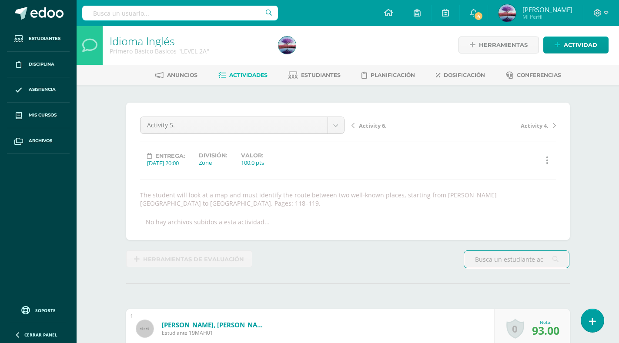
scroll to position [1, 0]
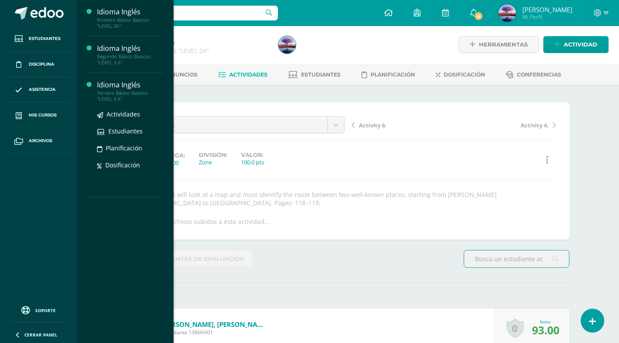
click at [125, 87] on div "Idioma Inglés" at bounding box center [130, 85] width 66 height 10
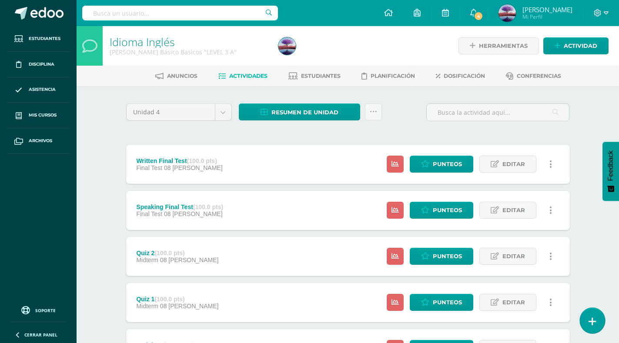
click at [592, 322] on icon at bounding box center [592, 322] width 8 height 10
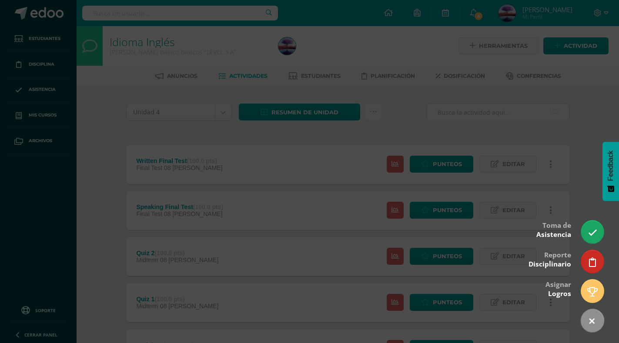
click at [579, 238] on div at bounding box center [309, 171] width 619 height 343
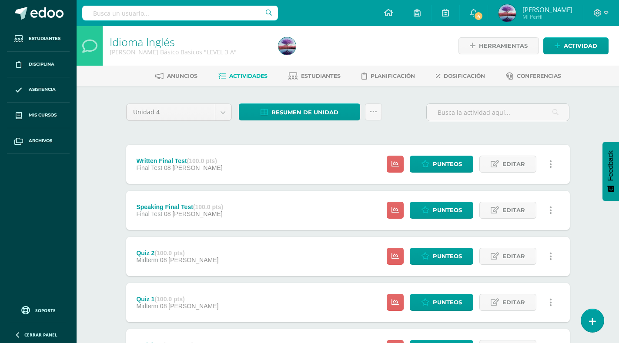
click at [589, 235] on div "Idioma Inglés Tercero Básico Basicos "LEVEL 3 A" Herramientas Detalle de asiste…" at bounding box center [348, 340] width 542 height 628
click at [592, 313] on link at bounding box center [592, 320] width 25 height 25
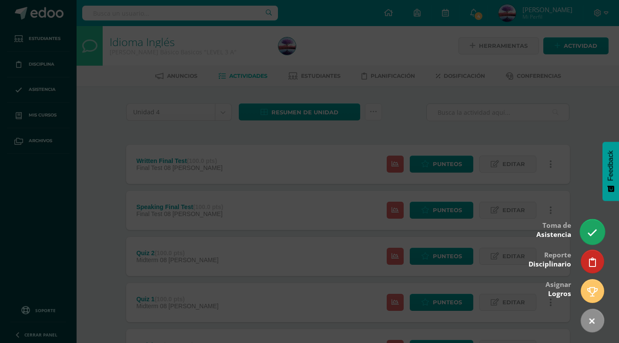
click at [592, 232] on icon at bounding box center [592, 233] width 10 height 10
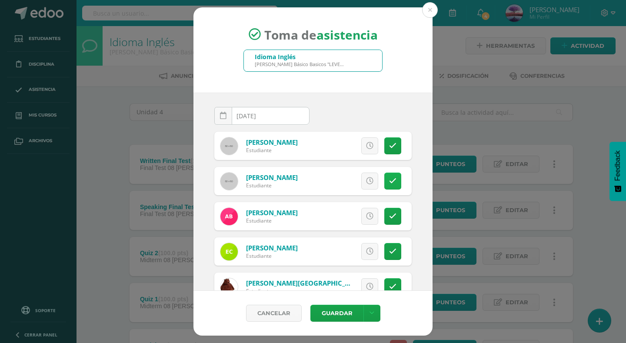
click at [389, 178] on icon at bounding box center [392, 180] width 7 height 7
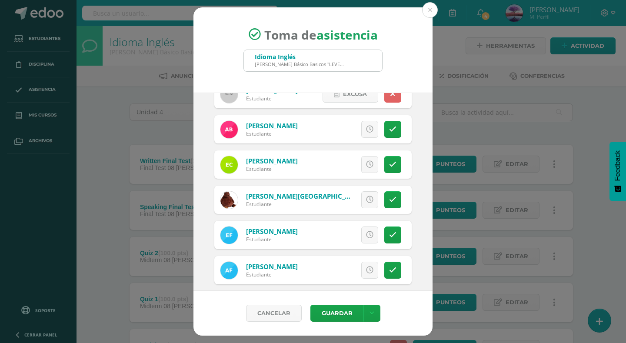
scroll to position [130, 0]
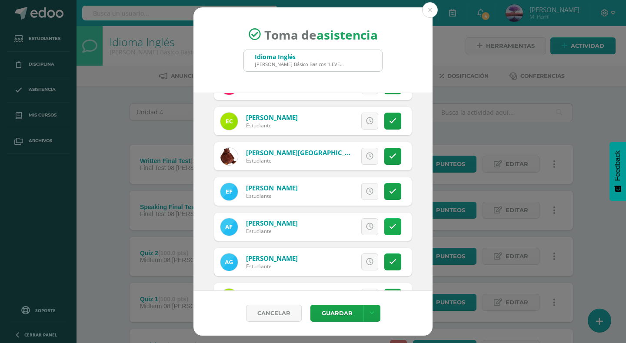
click at [389, 229] on icon at bounding box center [392, 226] width 7 height 7
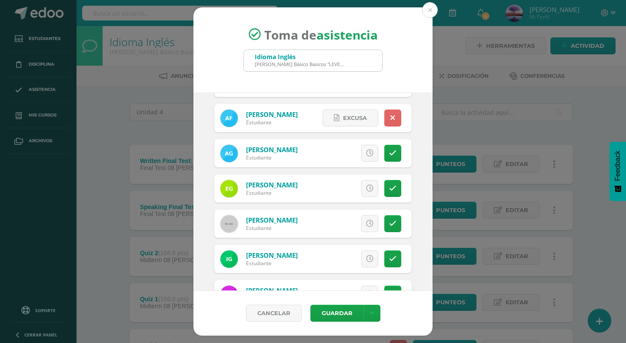
scroll to position [217, 0]
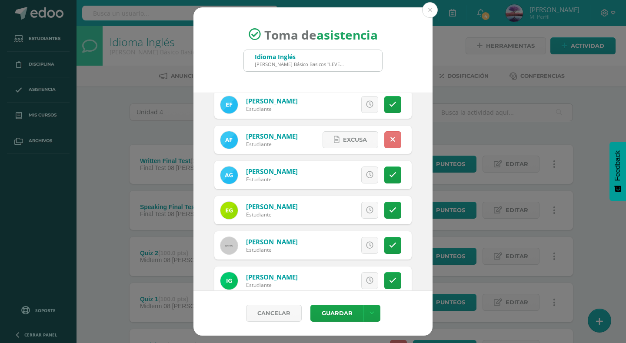
click at [384, 142] on link at bounding box center [392, 139] width 17 height 17
click at [390, 208] on link at bounding box center [392, 210] width 17 height 17
click at [389, 242] on icon at bounding box center [392, 245] width 7 height 7
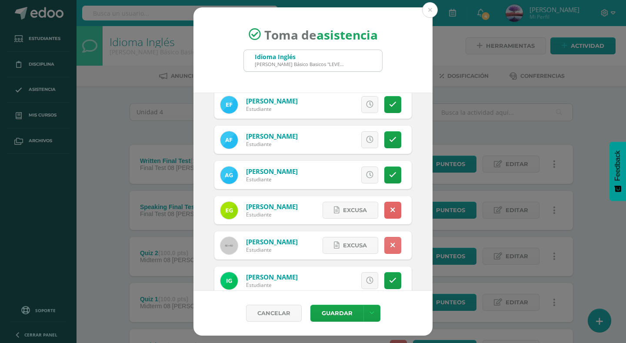
click at [387, 240] on link at bounding box center [392, 245] width 17 height 17
click at [366, 243] on icon at bounding box center [369, 245] width 7 height 7
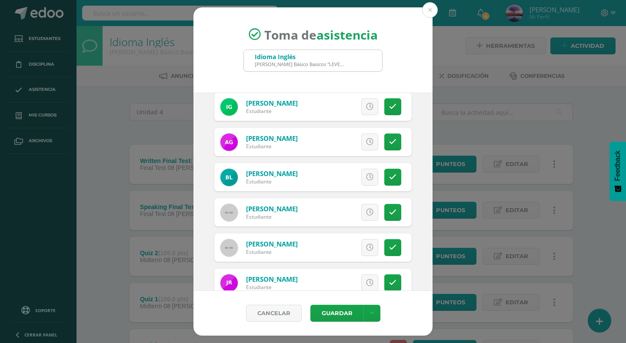
scroll to position [412, 0]
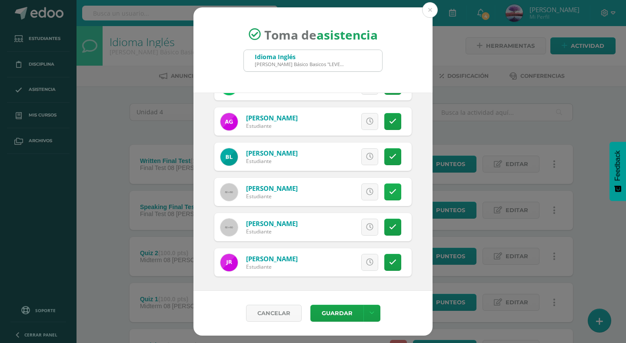
click at [390, 201] on link at bounding box center [392, 192] width 17 height 17
click at [339, 311] on button "Guardar" at bounding box center [337, 313] width 53 height 17
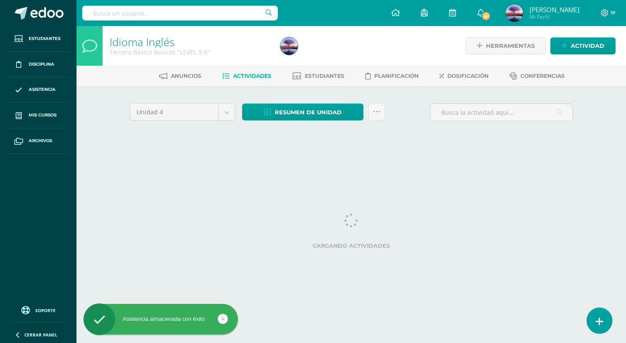
click at [596, 317] on icon at bounding box center [600, 322] width 8 height 10
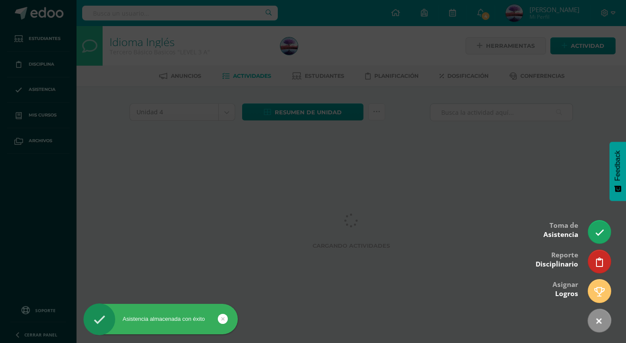
click at [598, 267] on icon at bounding box center [599, 262] width 7 height 9
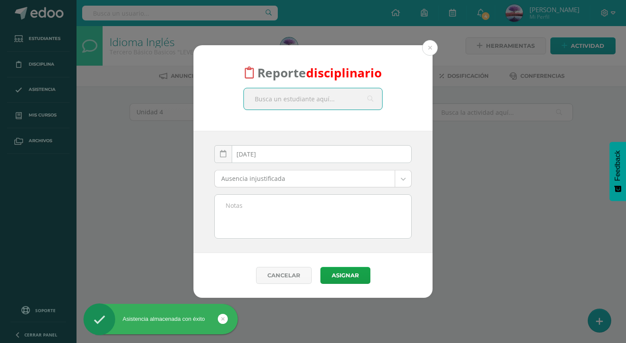
click at [300, 97] on input "text" at bounding box center [313, 98] width 138 height 21
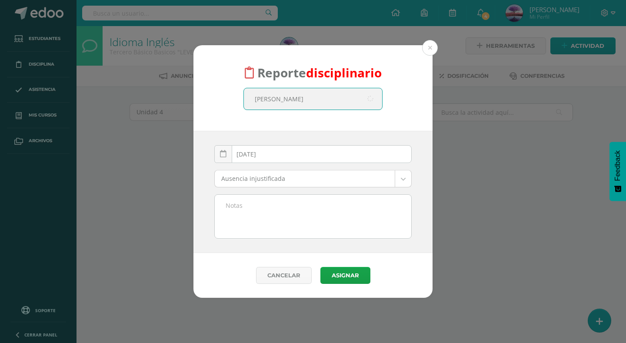
type input "oscar aguilar"
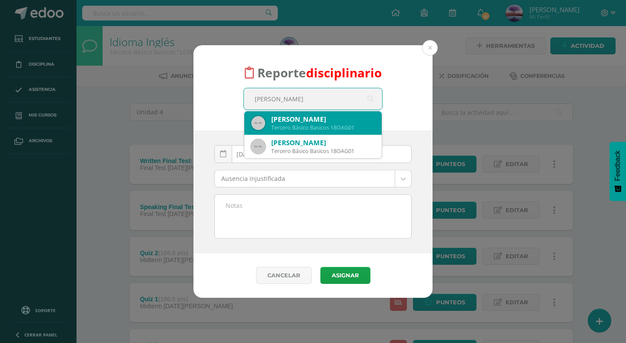
click at [327, 123] on div "Oscar José Aguilar Garcia" at bounding box center [323, 119] width 104 height 9
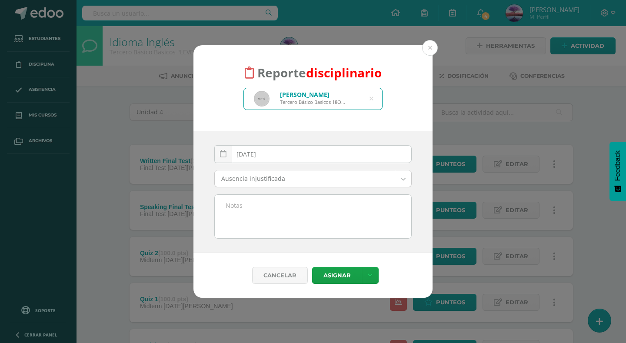
click at [310, 183] on body "Reporte disciplinario Oscar José Aguilar Garcia Tercero Básico Basicos 18OAG01 …" at bounding box center [313, 327] width 626 height 654
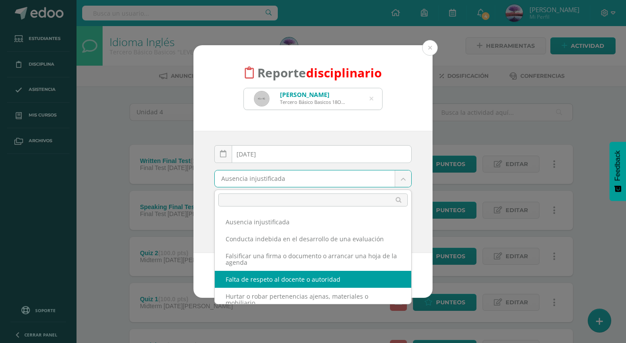
select select "54"
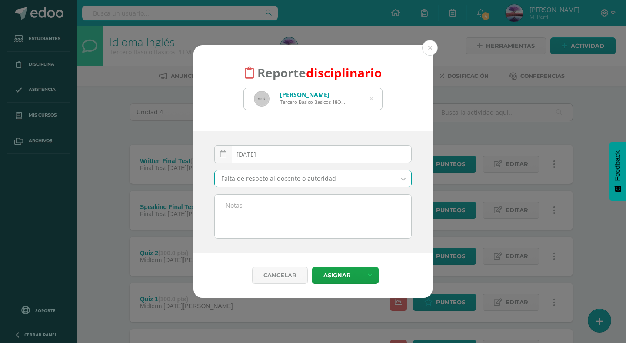
click at [284, 204] on textarea at bounding box center [313, 216] width 197 height 43
type textarea "E"
click at [253, 213] on textarea "Se le dijo que no podía comer en clase. Aun así se puso a comer." at bounding box center [313, 216] width 197 height 43
type textarea "Se le dijo que no podía comer en clase. Aun así se puso a comer."
click at [335, 278] on button "Asignar" at bounding box center [337, 275] width 50 height 17
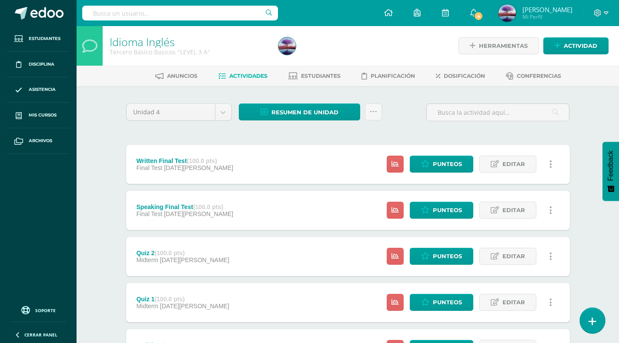
click at [586, 317] on link at bounding box center [592, 320] width 25 height 25
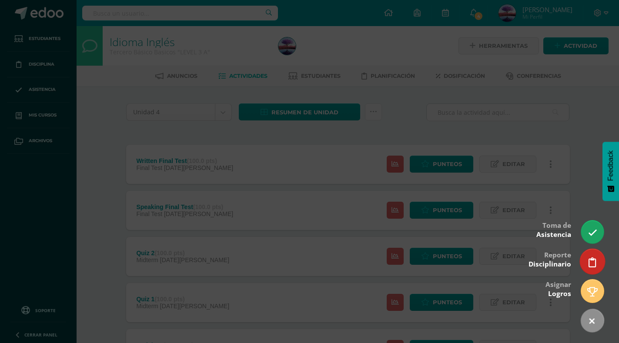
click at [585, 258] on link at bounding box center [592, 261] width 25 height 25
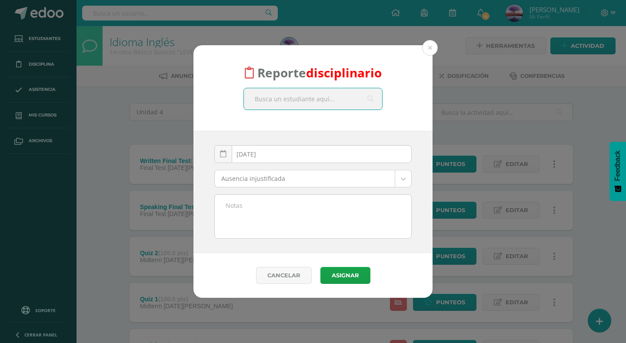
click at [297, 97] on input "text" at bounding box center [313, 98] width 138 height 21
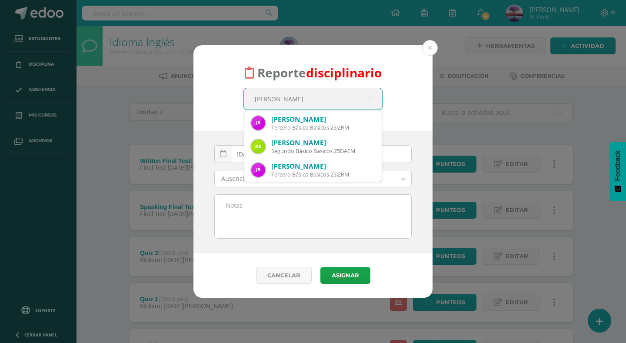
type input "jacobo zahi"
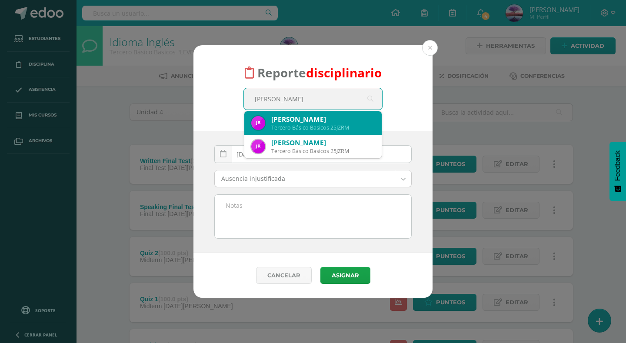
click at [320, 120] on div "Jacobo Zahir Rivera Morales" at bounding box center [323, 119] width 104 height 9
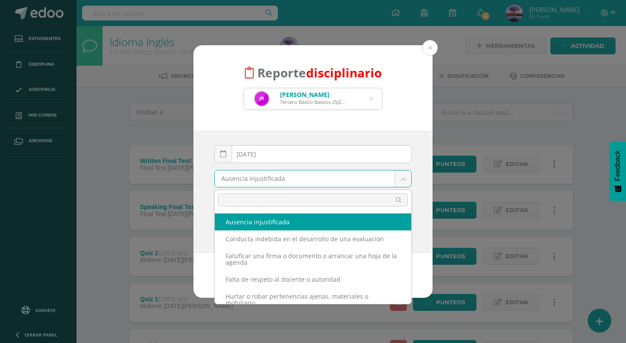
click at [295, 181] on body "Reporte disciplinario Jacobo Zahir Rivera Morales Tercero Básico Basicos 25JZRM…" at bounding box center [313, 327] width 626 height 654
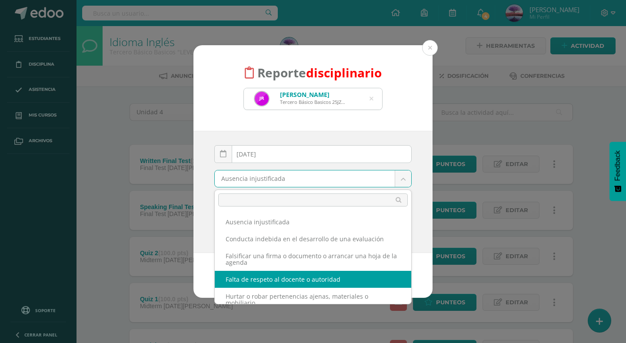
select select "54"
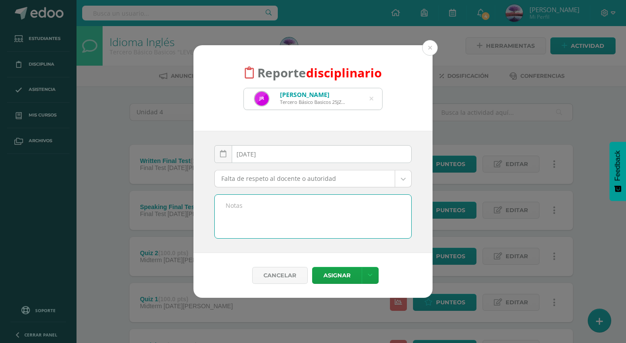
click at [285, 226] on textarea at bounding box center [313, 216] width 197 height 43
type textarea "s"
click at [376, 216] on textarea "Se le dijo que no podía comer en clase. Aun así se puso a comer sin importar la…" at bounding box center [313, 216] width 197 height 43
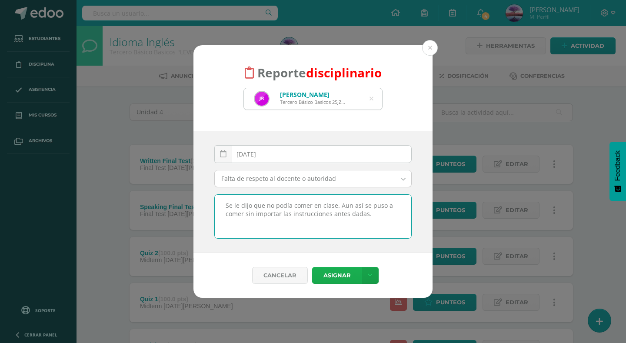
type textarea "Se le dijo que no podía comer en clase. Aun así se puso a comer sin importar la…"
click at [337, 275] on button "Asignar" at bounding box center [337, 275] width 50 height 17
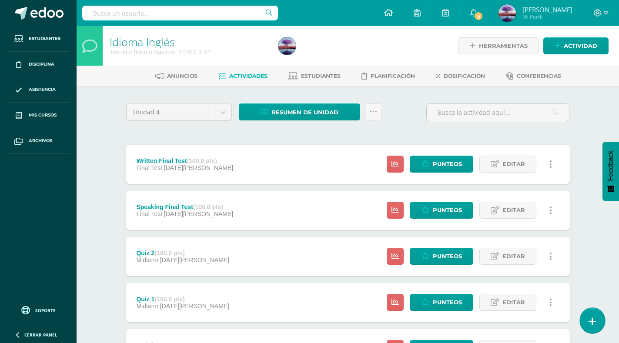
click at [594, 321] on icon at bounding box center [592, 322] width 8 height 10
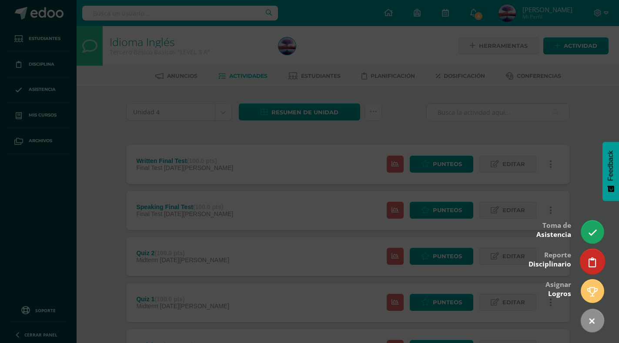
click at [586, 256] on link at bounding box center [592, 261] width 25 height 25
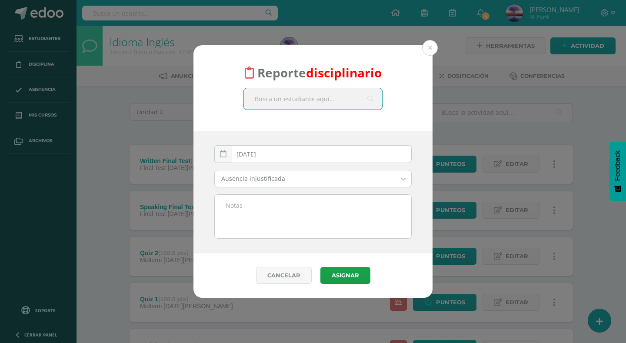
click at [322, 100] on input "text" at bounding box center [313, 98] width 138 height 21
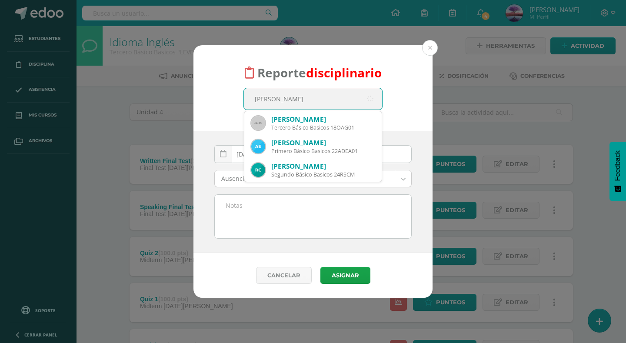
type input "oscar aguilar"
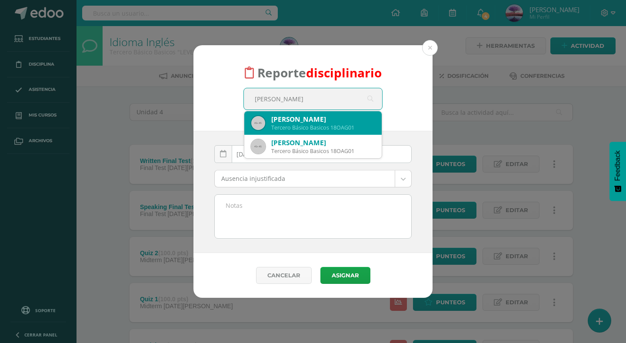
click at [316, 119] on div "Oscar José Aguilar Garcia" at bounding box center [323, 119] width 104 height 9
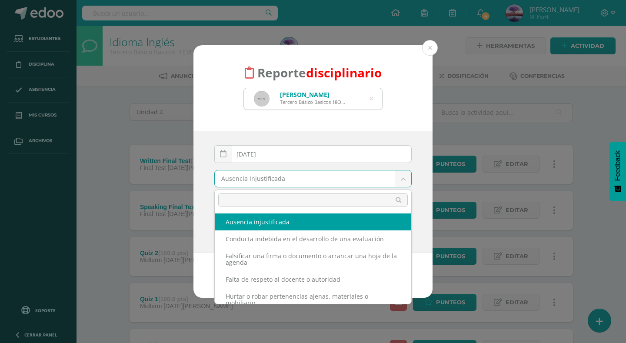
click at [287, 178] on body "Reporte disciplinario Oscar José Aguilar Garcia Tercero Básico Basicos 18OAG01 …" at bounding box center [313, 327] width 626 height 654
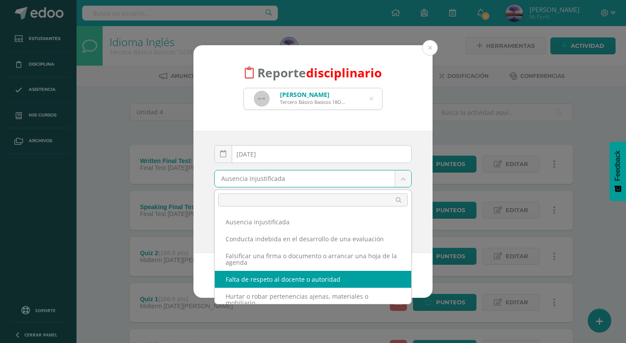
select select "54"
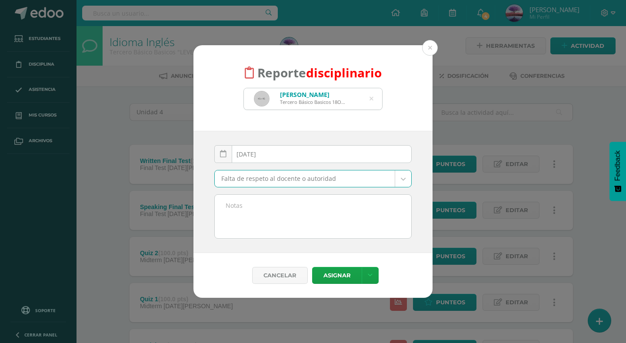
click at [273, 202] on textarea at bounding box center [313, 216] width 197 height 43
click at [232, 205] on textarea "Seguia comiendo en clase, a pesar de las instrucciones dadas mas de 3 veces." at bounding box center [313, 216] width 197 height 43
drag, startPoint x: 299, startPoint y: 221, endPoint x: 226, endPoint y: 201, distance: 75.5
click at [225, 201] on textarea "Seguía comiendo en clase, a pesar de las instrucciones dadas mas de 3 veces." at bounding box center [313, 216] width 197 height 43
click at [316, 217] on textarea "Seguía comiendo en clase, a pesar de las instrucciones dadas mas de 3 veces." at bounding box center [313, 216] width 197 height 43
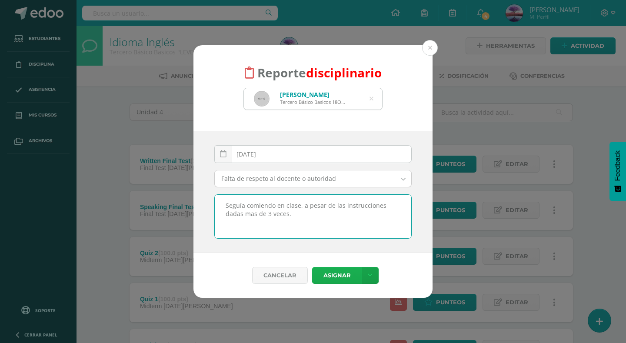
type textarea "Seguía comiendo en clase, a pesar de las instrucciones dadas mas de 3 veces."
click at [329, 278] on button "Asignar" at bounding box center [337, 275] width 50 height 17
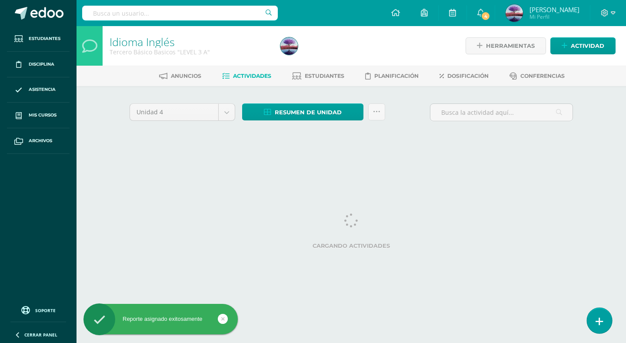
click at [600, 319] on icon at bounding box center [600, 322] width 8 height 10
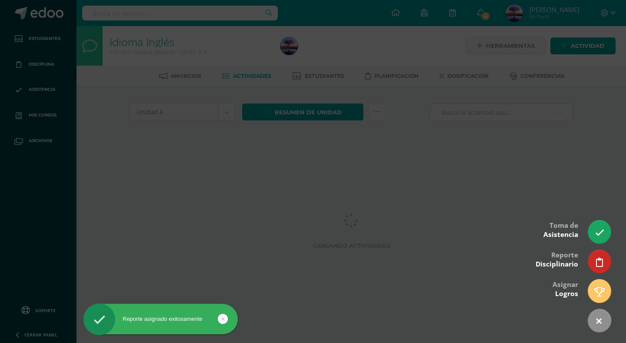
click at [594, 262] on link at bounding box center [599, 261] width 23 height 23
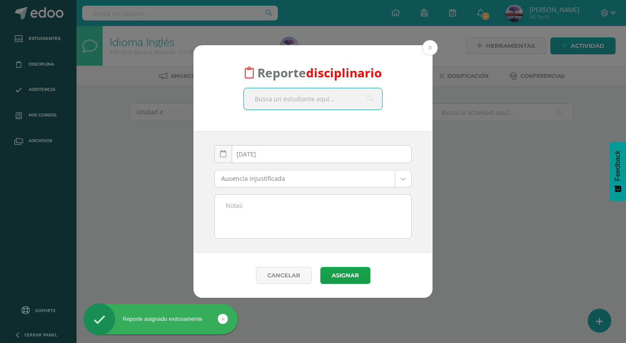
click at [296, 108] on input "text" at bounding box center [313, 98] width 138 height 21
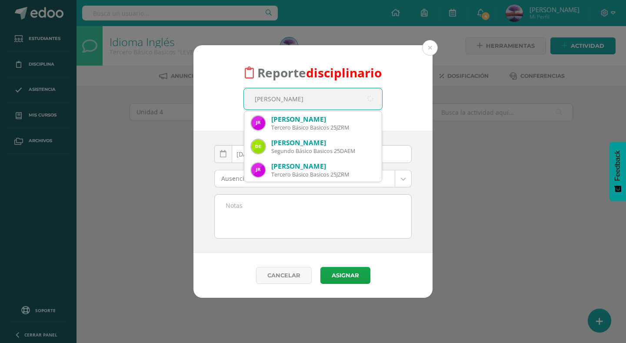
type input "[PERSON_NAME]"
click at [300, 119] on div "Jacobo Zahir Rivera Morales" at bounding box center [323, 119] width 104 height 9
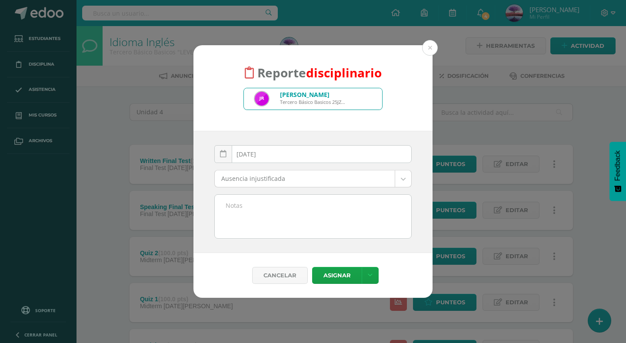
click at [281, 178] on body "Reporte disciplinario Jacobo Zahir Rivera Morales Tercero Básico Basicos 25JZRM…" at bounding box center [313, 327] width 626 height 654
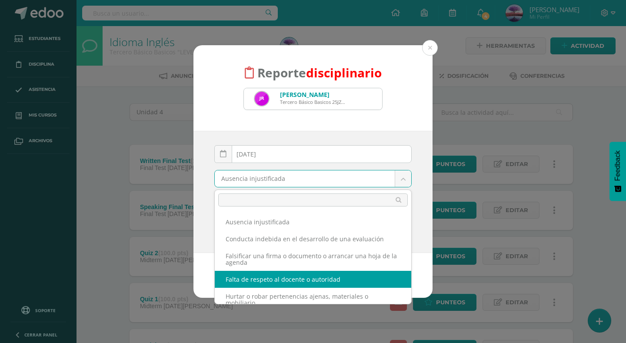
select select "54"
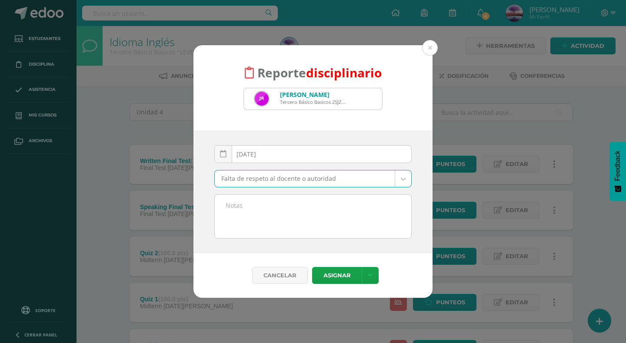
click at [273, 217] on textarea at bounding box center [313, 216] width 197 height 43
paste textarea "Seguía comiendo en clase, a pesar de las instrucciones dadas mas de 3 veces."
type textarea "Seguía comiendo en clase, a pesar de las instrucciones dadas mas de 3 veces."
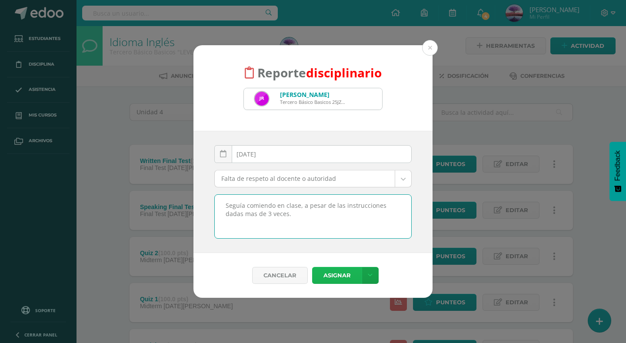
click at [330, 279] on button "Asignar" at bounding box center [337, 275] width 50 height 17
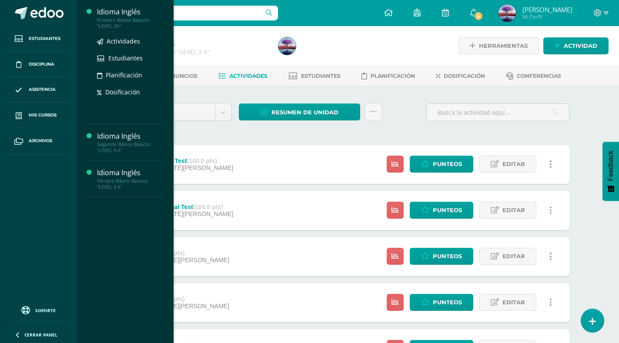
click at [113, 22] on div "Primero Básico Basicos "LEVEL 2A"" at bounding box center [130, 23] width 66 height 12
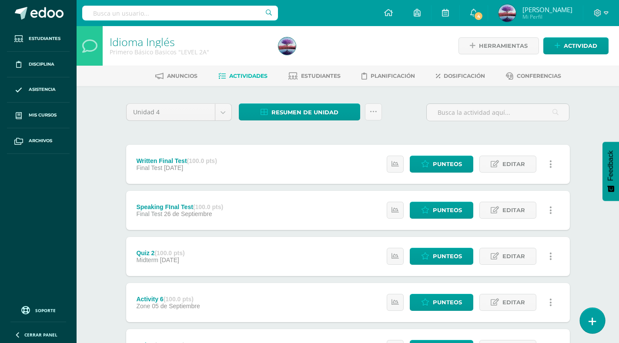
click at [590, 323] on icon at bounding box center [592, 322] width 8 height 10
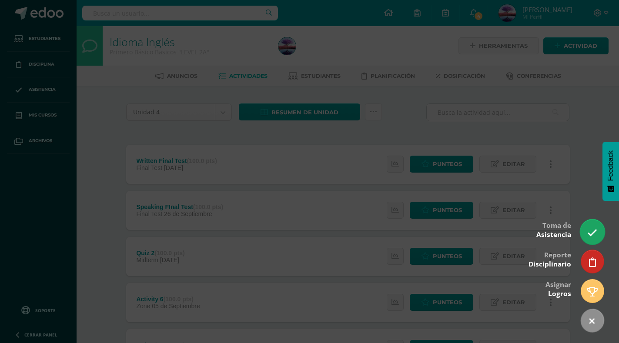
click at [590, 231] on icon at bounding box center [592, 233] width 10 height 10
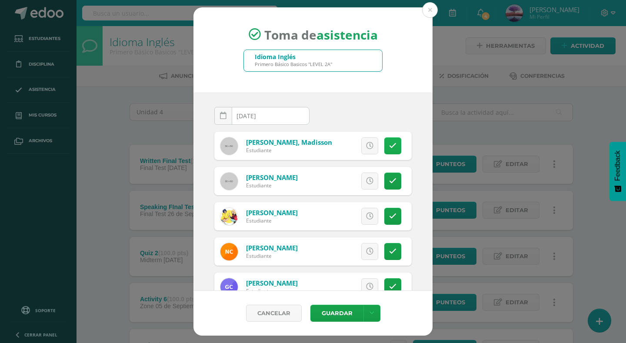
click at [389, 147] on icon at bounding box center [392, 145] width 7 height 7
click at [389, 216] on icon at bounding box center [392, 216] width 7 height 7
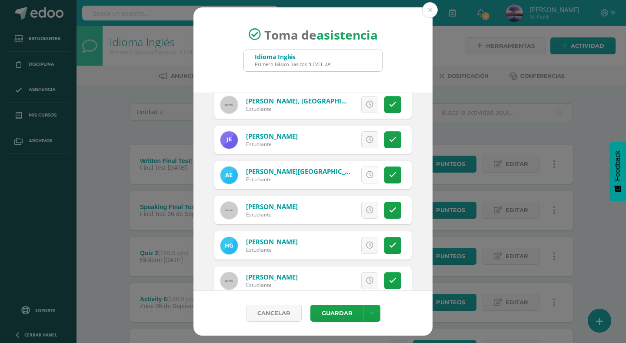
scroll to position [261, 0]
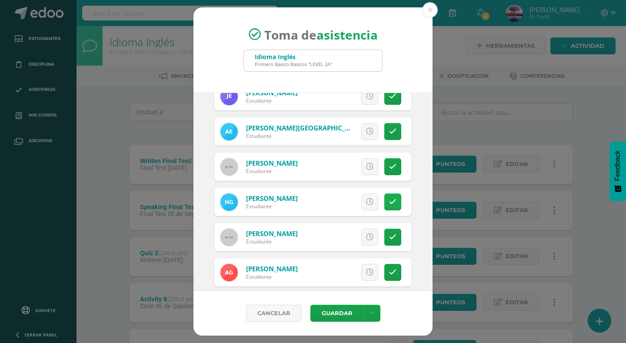
click at [389, 202] on icon at bounding box center [392, 201] width 7 height 7
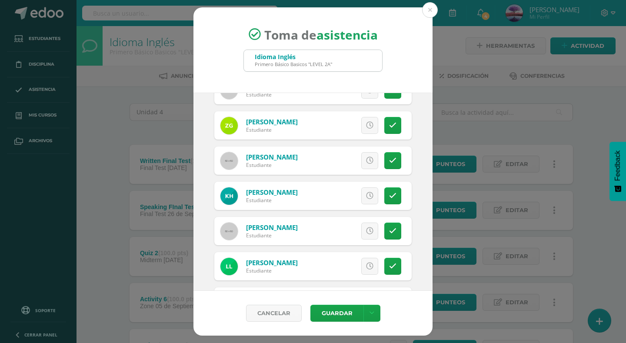
scroll to position [522, 0]
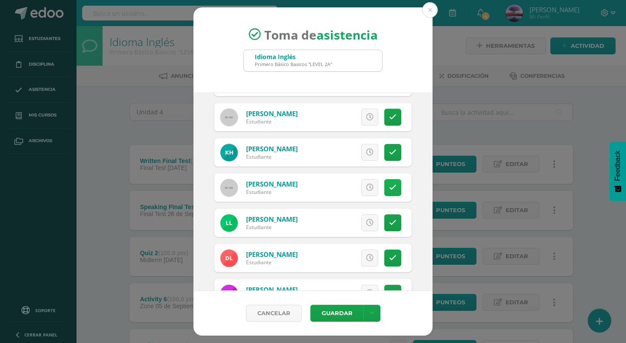
click at [389, 188] on icon at bounding box center [392, 187] width 7 height 7
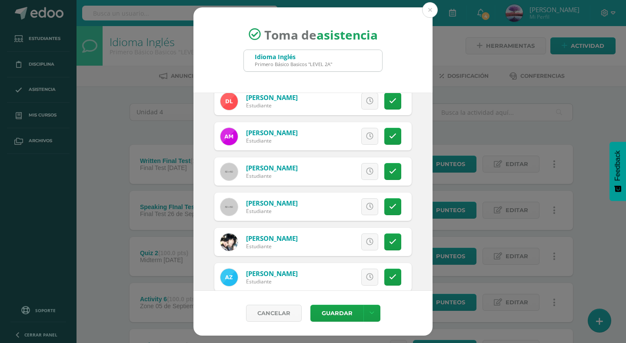
scroll to position [694, 0]
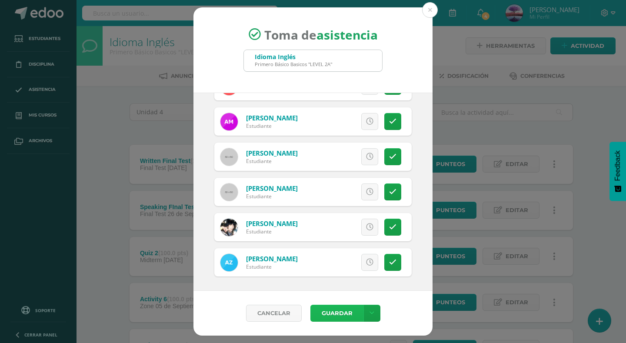
click at [345, 315] on button "Guardar" at bounding box center [337, 313] width 53 height 17
